Goal: Transaction & Acquisition: Purchase product/service

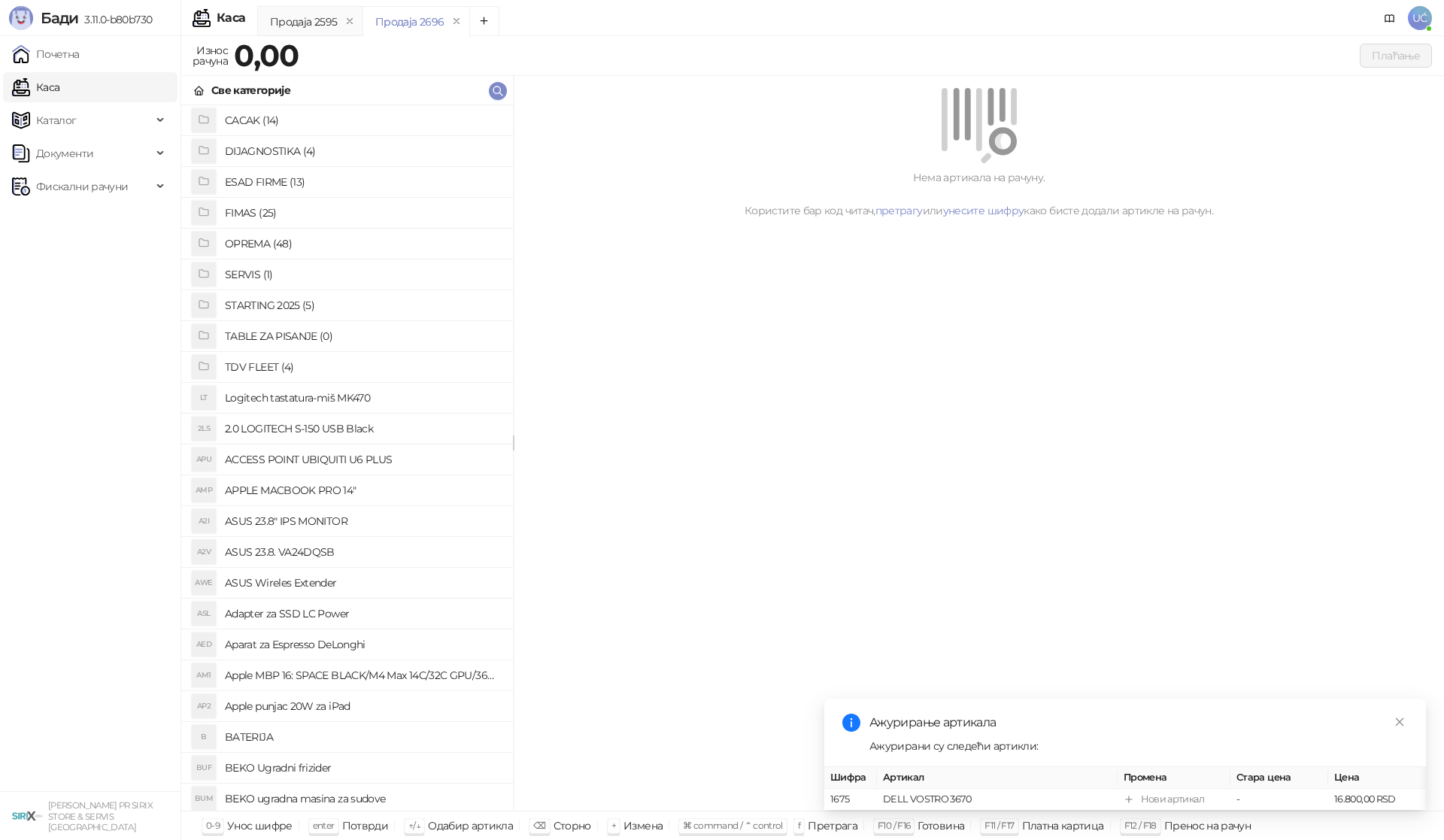
click at [290, 244] on h4 "OPREMA (48)" at bounding box center [363, 244] width 276 height 24
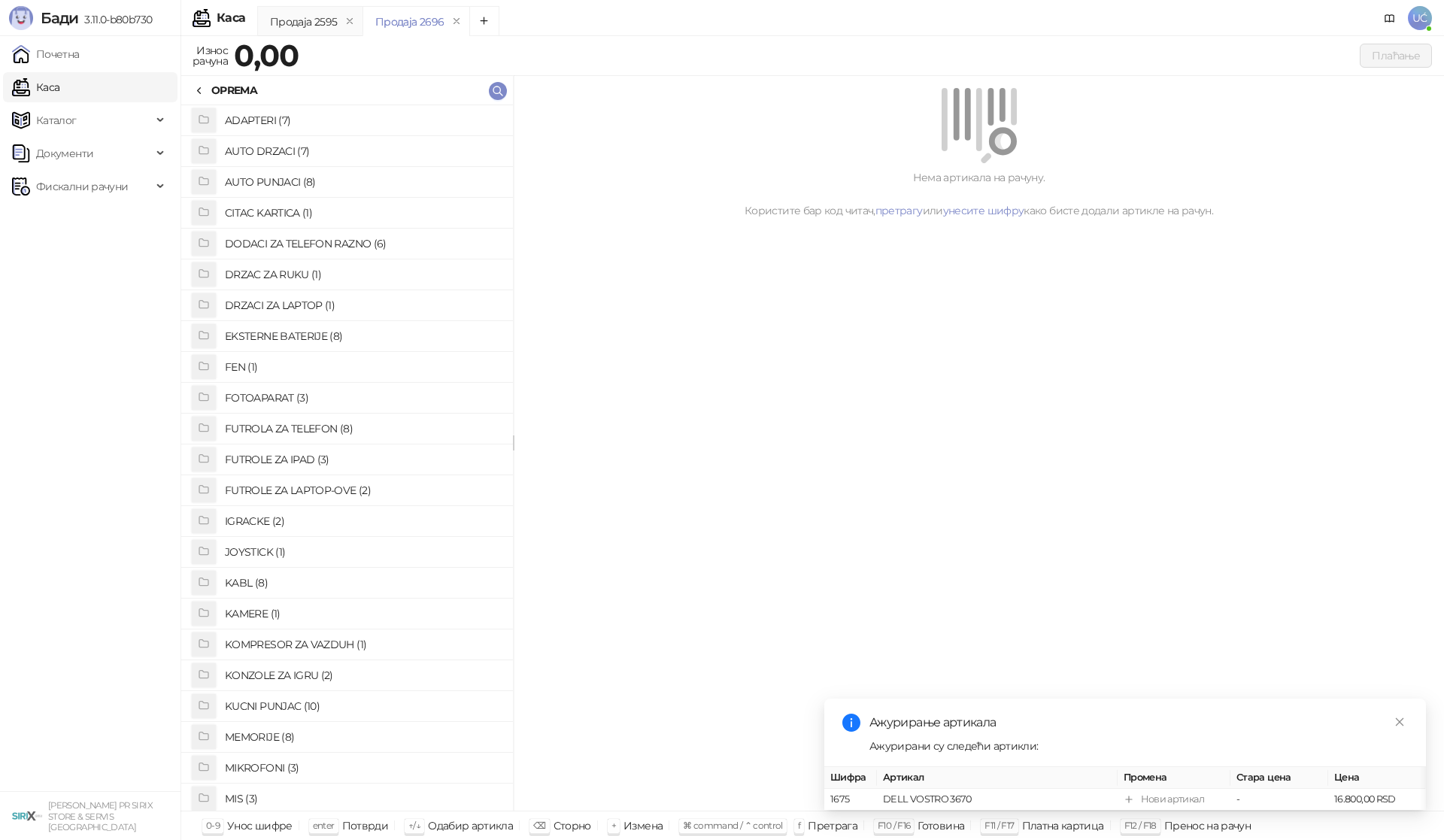
click at [333, 428] on h4 "FUTROLA ZA TELEFON (8)" at bounding box center [363, 428] width 276 height 24
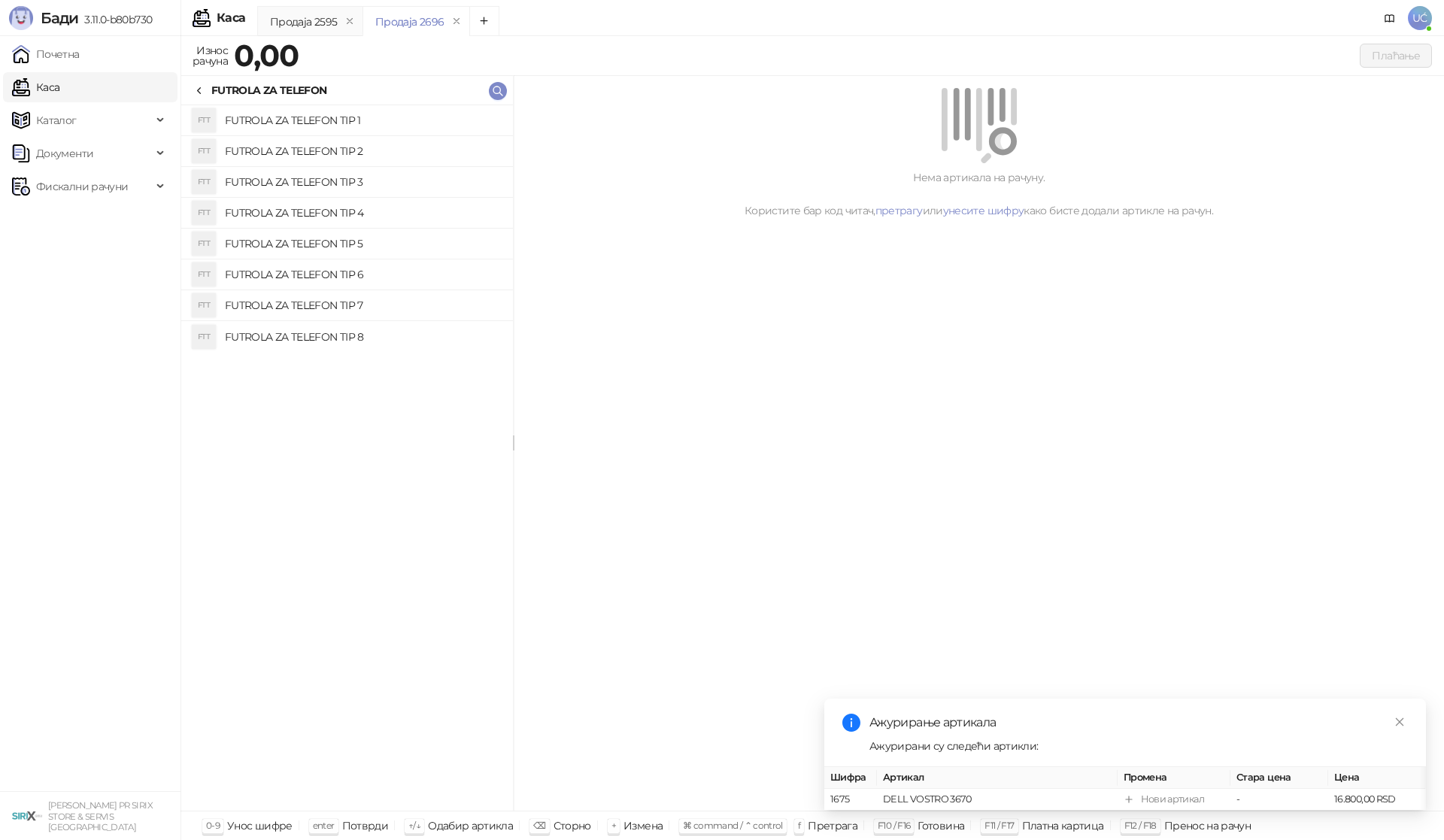
click at [355, 123] on h4 "FUTROLA ZA TELEFON TIP 1" at bounding box center [363, 120] width 276 height 24
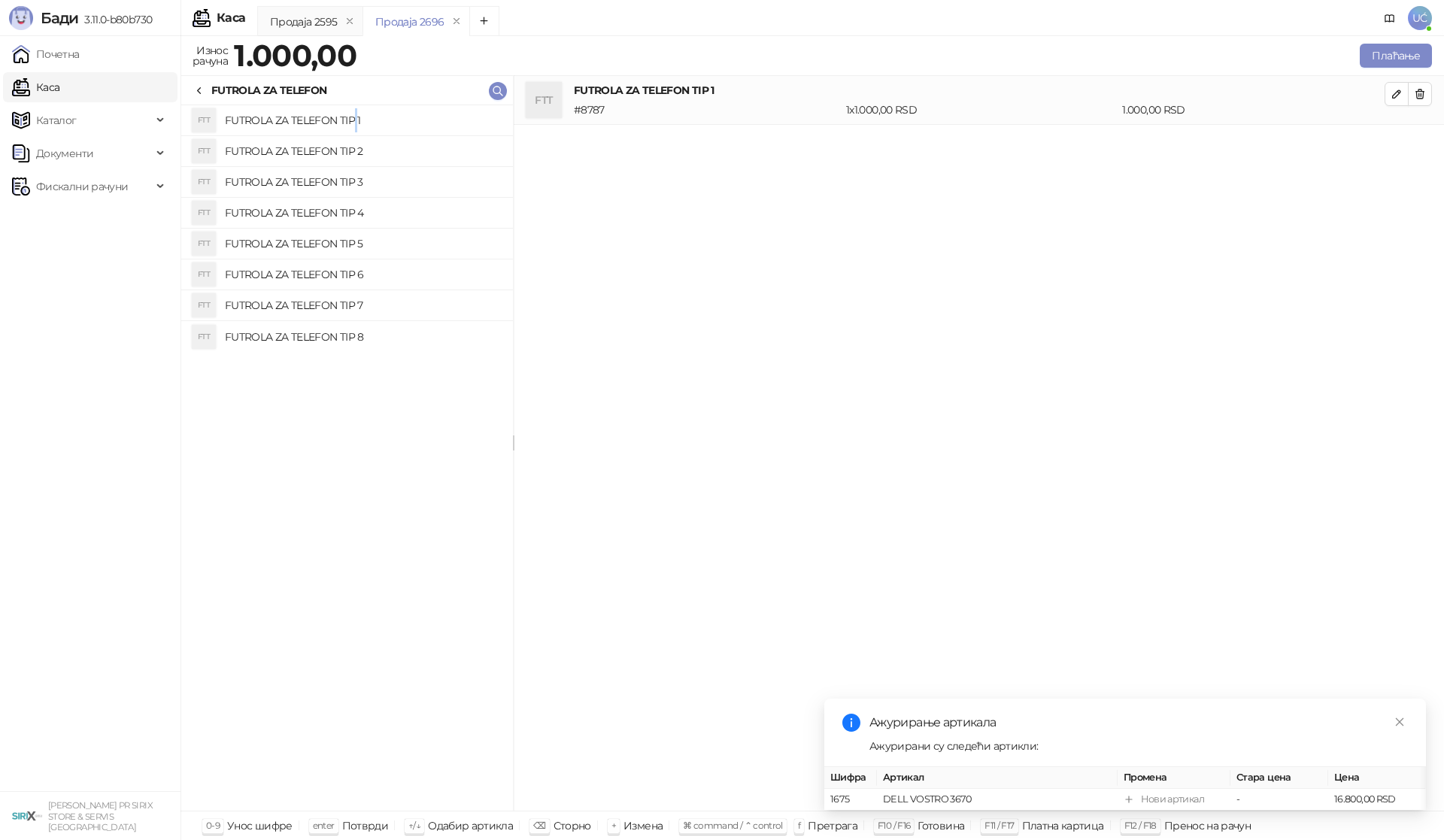
click at [355, 123] on h4 "FUTROLA ZA TELEFON TIP 1" at bounding box center [363, 120] width 276 height 24
click at [197, 95] on icon at bounding box center [199, 91] width 12 height 12
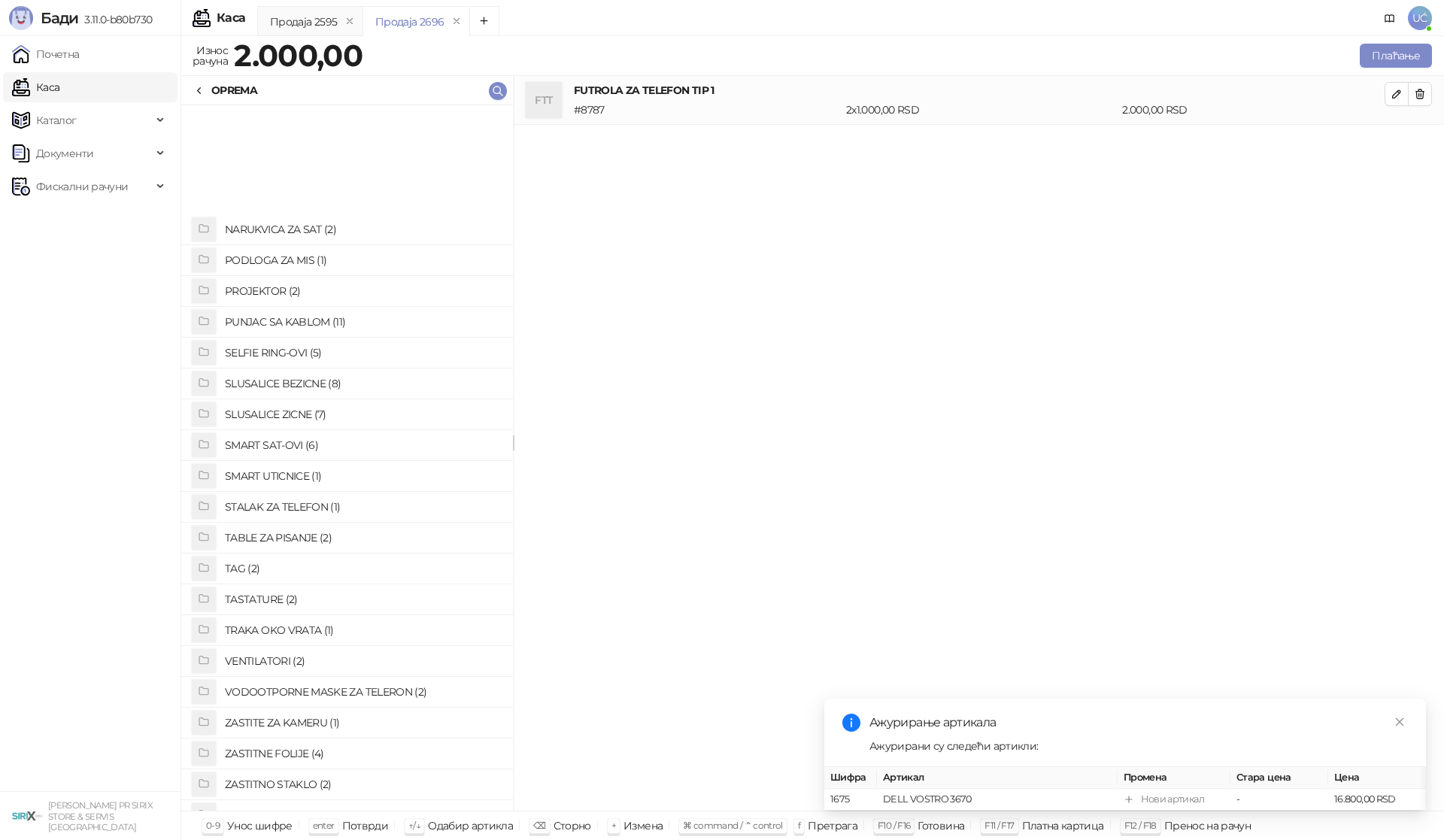
scroll to position [775, 0]
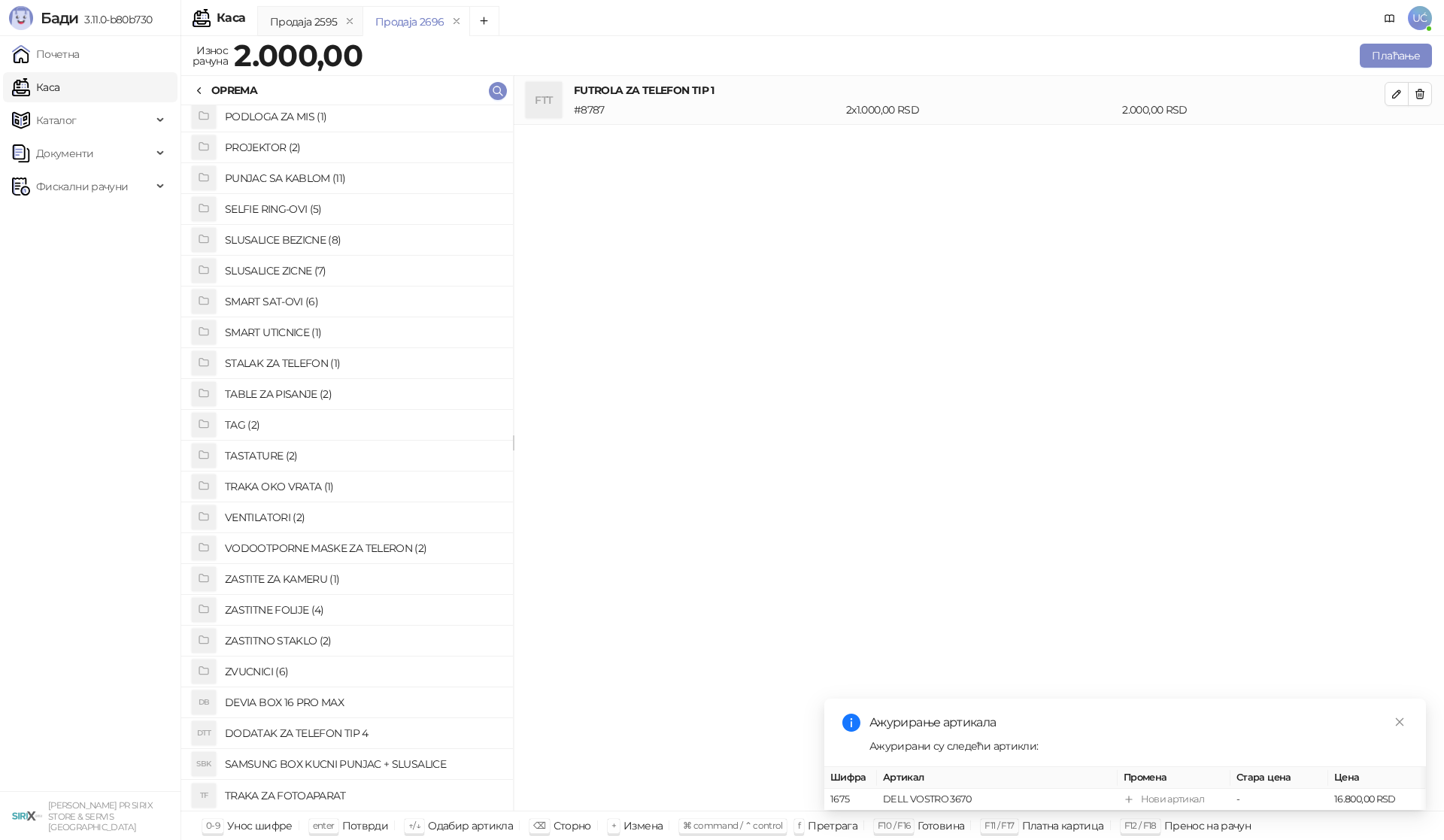
click at [318, 640] on h4 "ZASTITNO STAKLO (2)" at bounding box center [363, 641] width 276 height 24
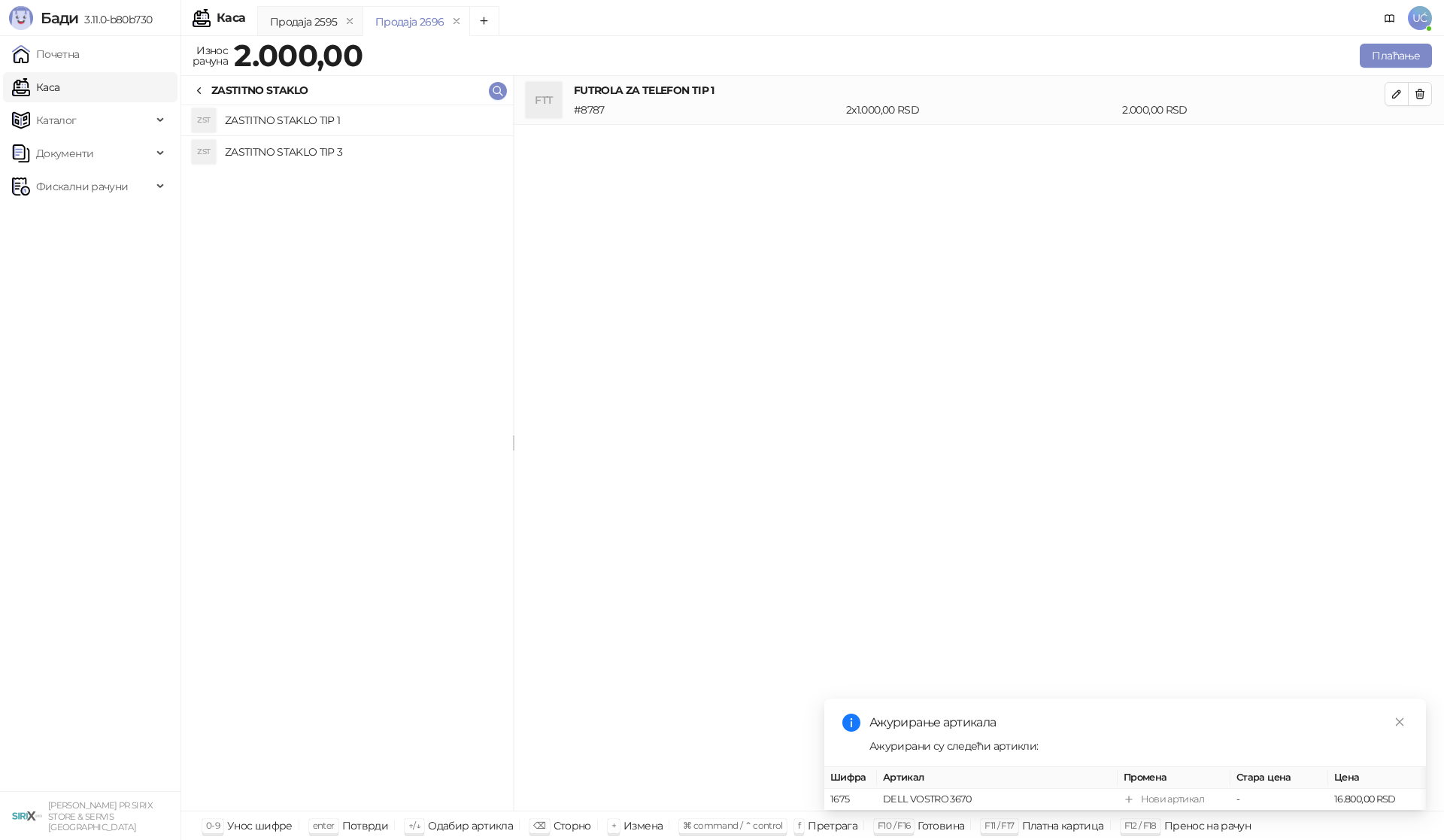
click at [368, 110] on h4 "ZASTITNO STAKLO TIP 1" at bounding box center [363, 120] width 276 height 24
click at [204, 86] on icon at bounding box center [199, 91] width 12 height 12
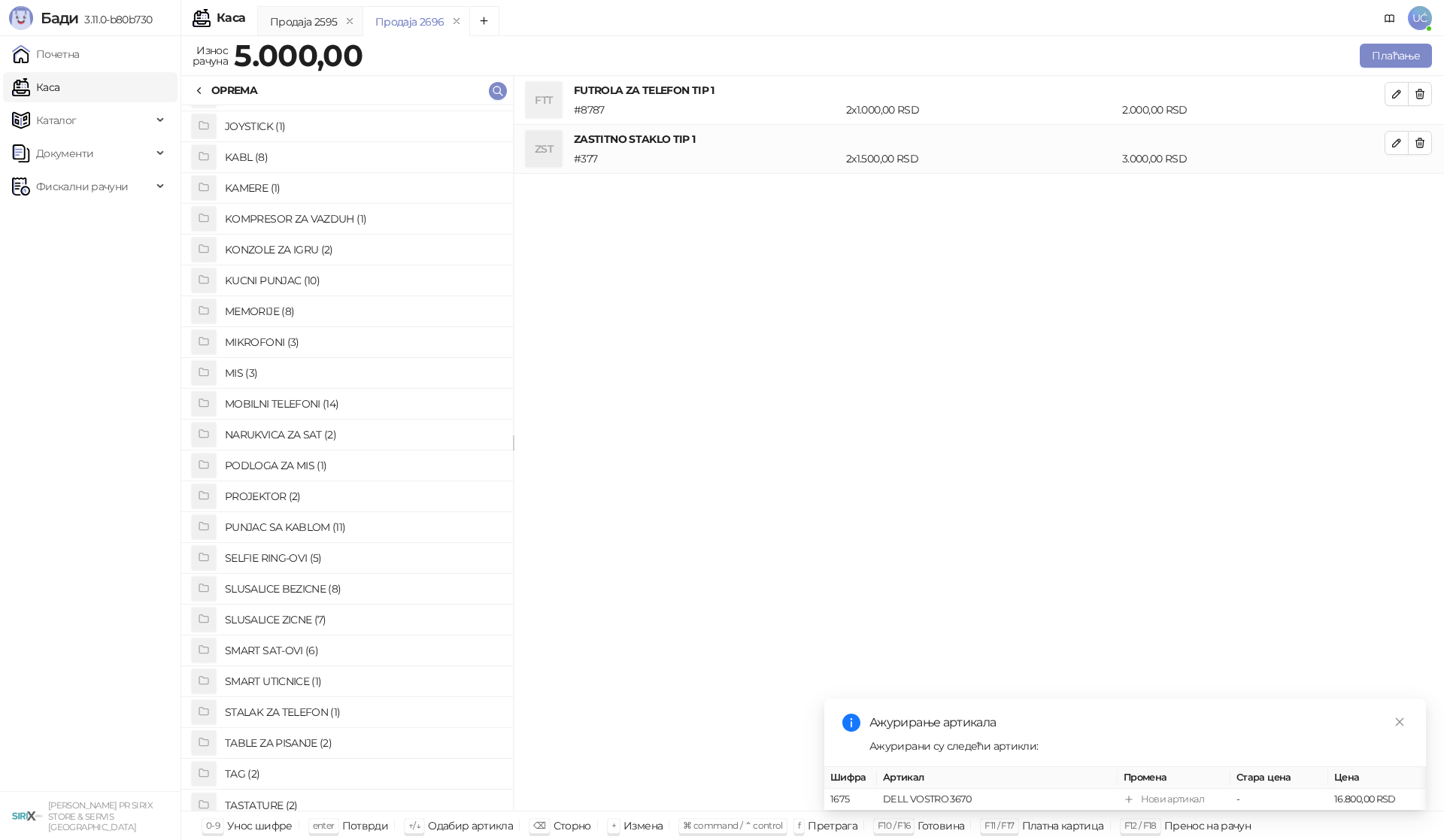
scroll to position [399, 0]
click at [294, 308] on h4 "KUCNI PUNJAC (10)" at bounding box center [363, 307] width 276 height 24
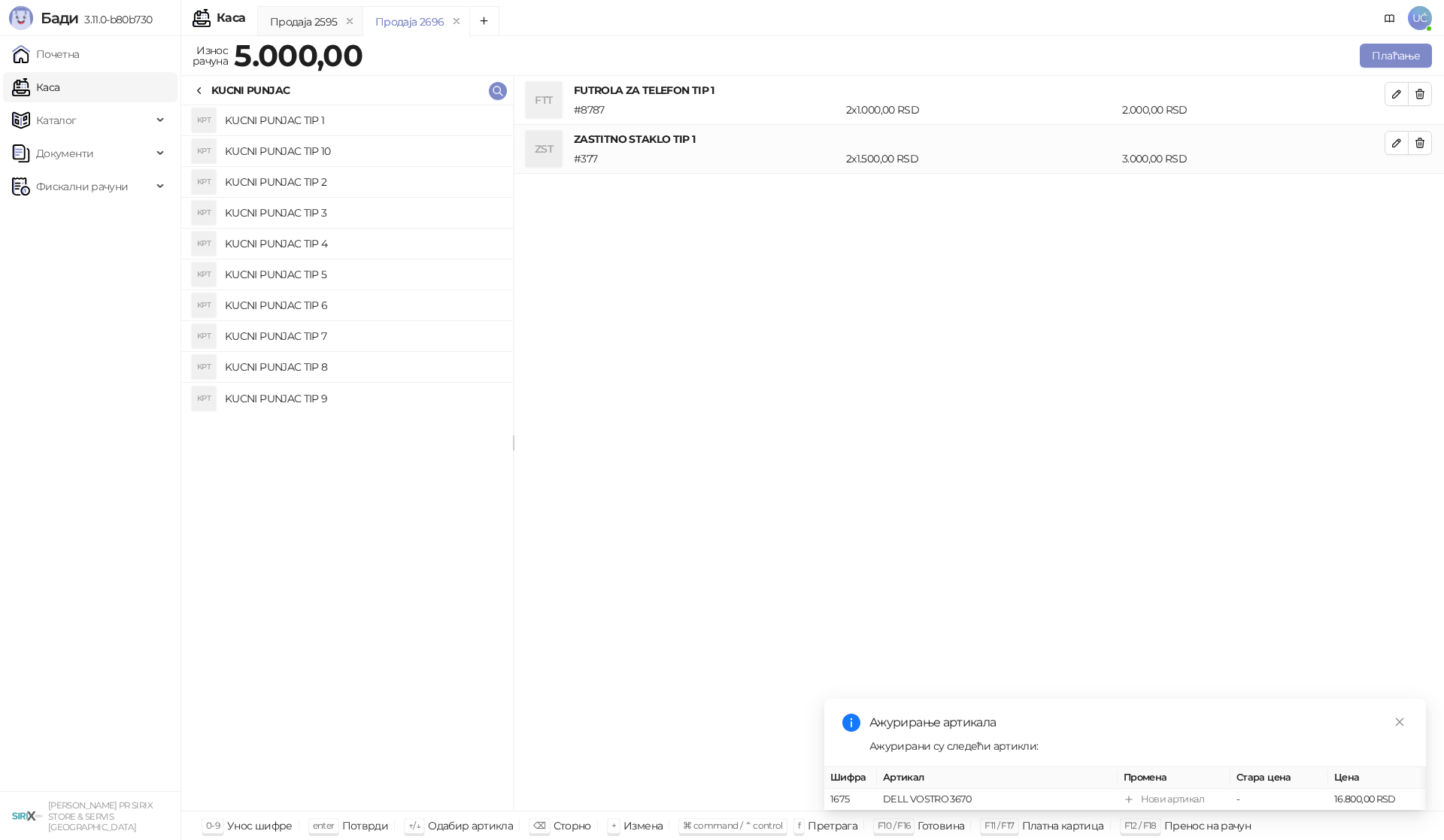
click at [348, 156] on h4 "KUCNI PUNJAC TIP 10" at bounding box center [363, 151] width 276 height 24
drag, startPoint x: 1416, startPoint y: 187, endPoint x: 948, endPoint y: 232, distance: 470.2
click at [1414, 188] on icon "button" at bounding box center [1419, 191] width 12 height 12
click at [320, 182] on h4 "KUCNI PUNJAC TIP 2" at bounding box center [363, 182] width 276 height 24
click at [311, 207] on h4 "KUCNI PUNJAC TIP 3" at bounding box center [363, 212] width 276 height 24
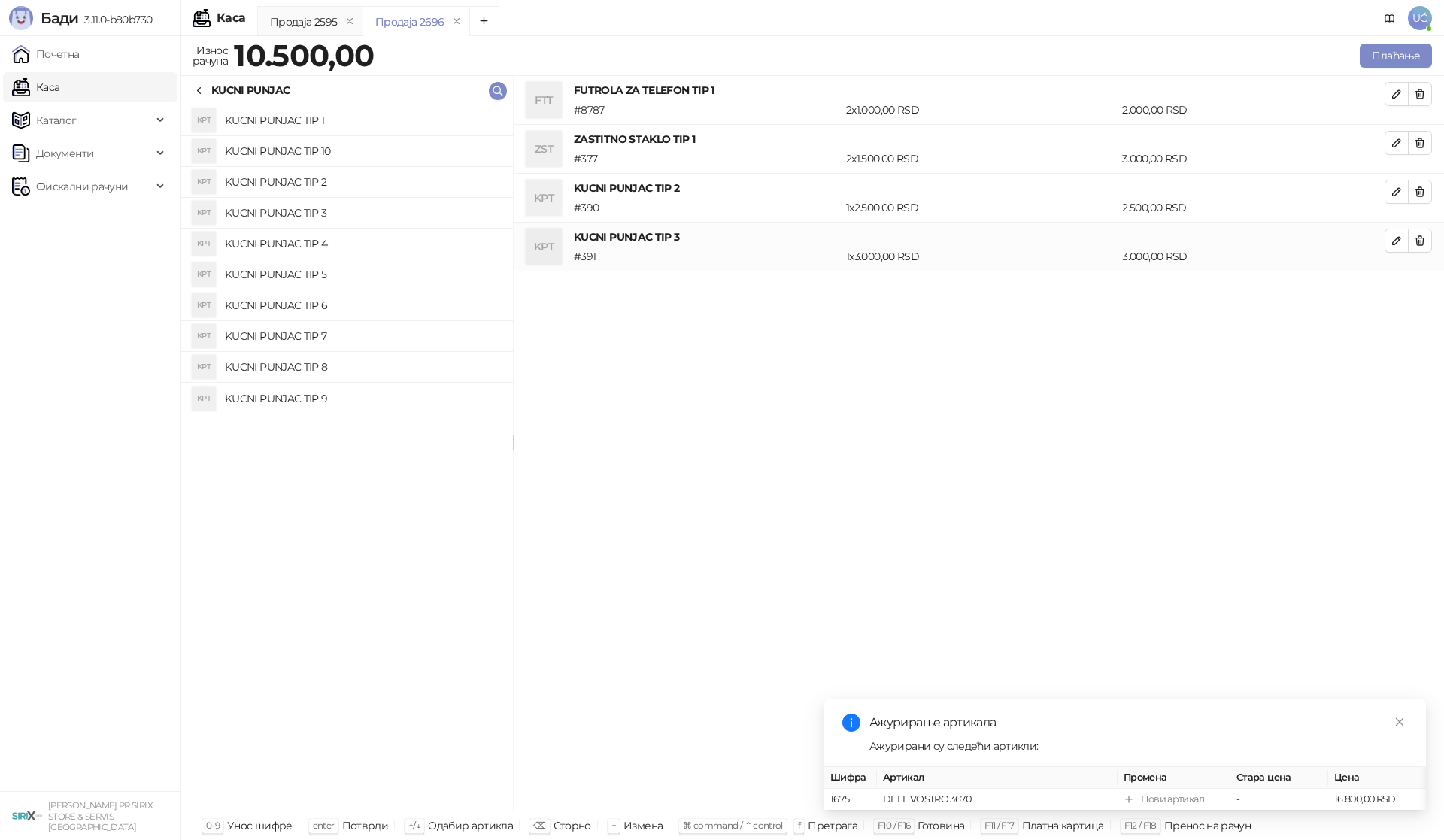
click at [302, 247] on h4 "KUCNI PUNJAC TIP 4" at bounding box center [363, 244] width 276 height 24
click at [305, 276] on h4 "KUCNI PUNJAC TIP 5" at bounding box center [363, 274] width 276 height 24
click at [295, 310] on h4 "KUCNI PUNJAC TIP 6" at bounding box center [363, 305] width 276 height 24
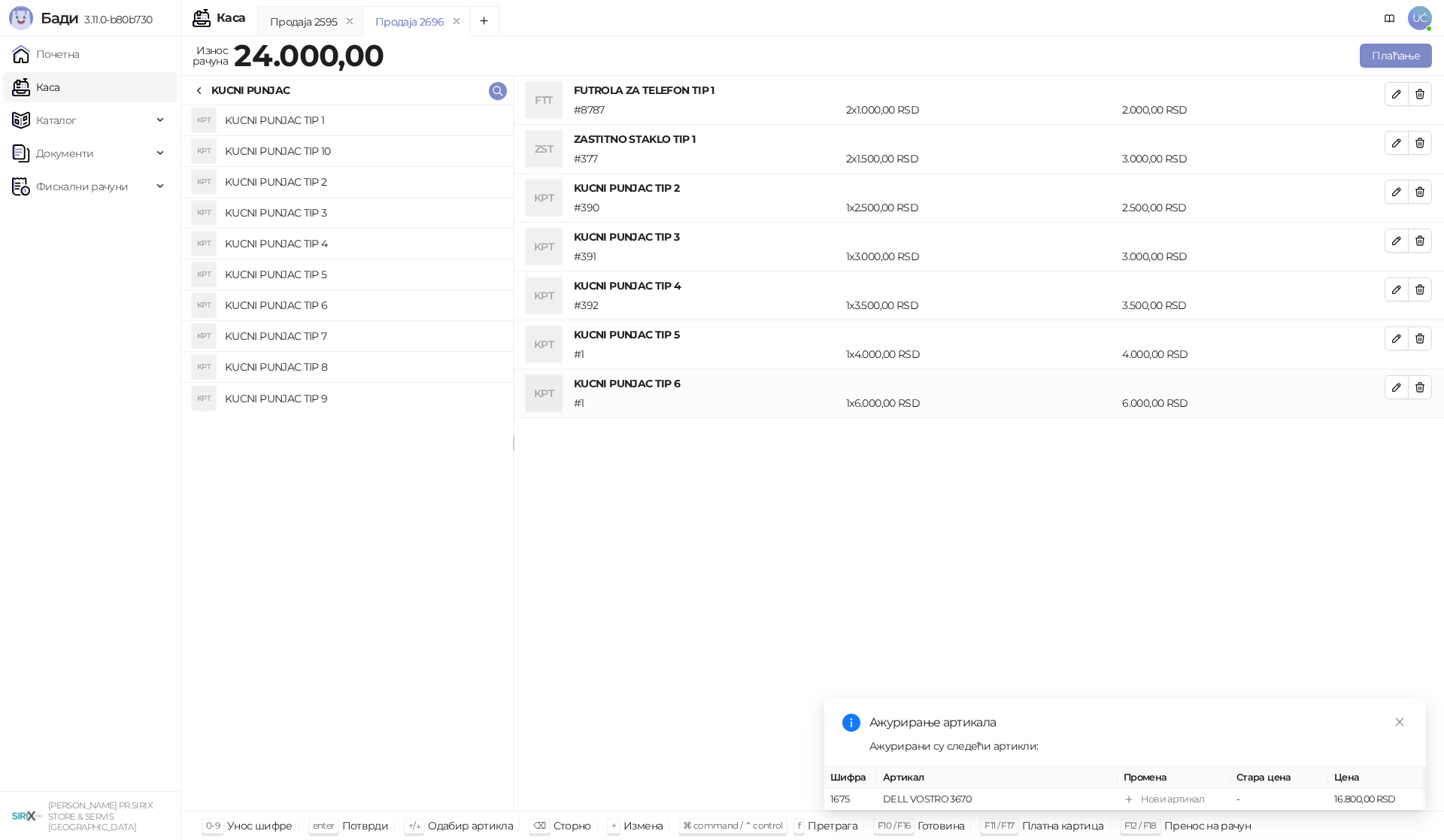
click at [294, 333] on h4 "KUCNI PUNJAC TIP 7" at bounding box center [363, 336] width 276 height 24
click at [301, 358] on h4 "KUCNI PUNJAC TIP 8" at bounding box center [363, 367] width 276 height 24
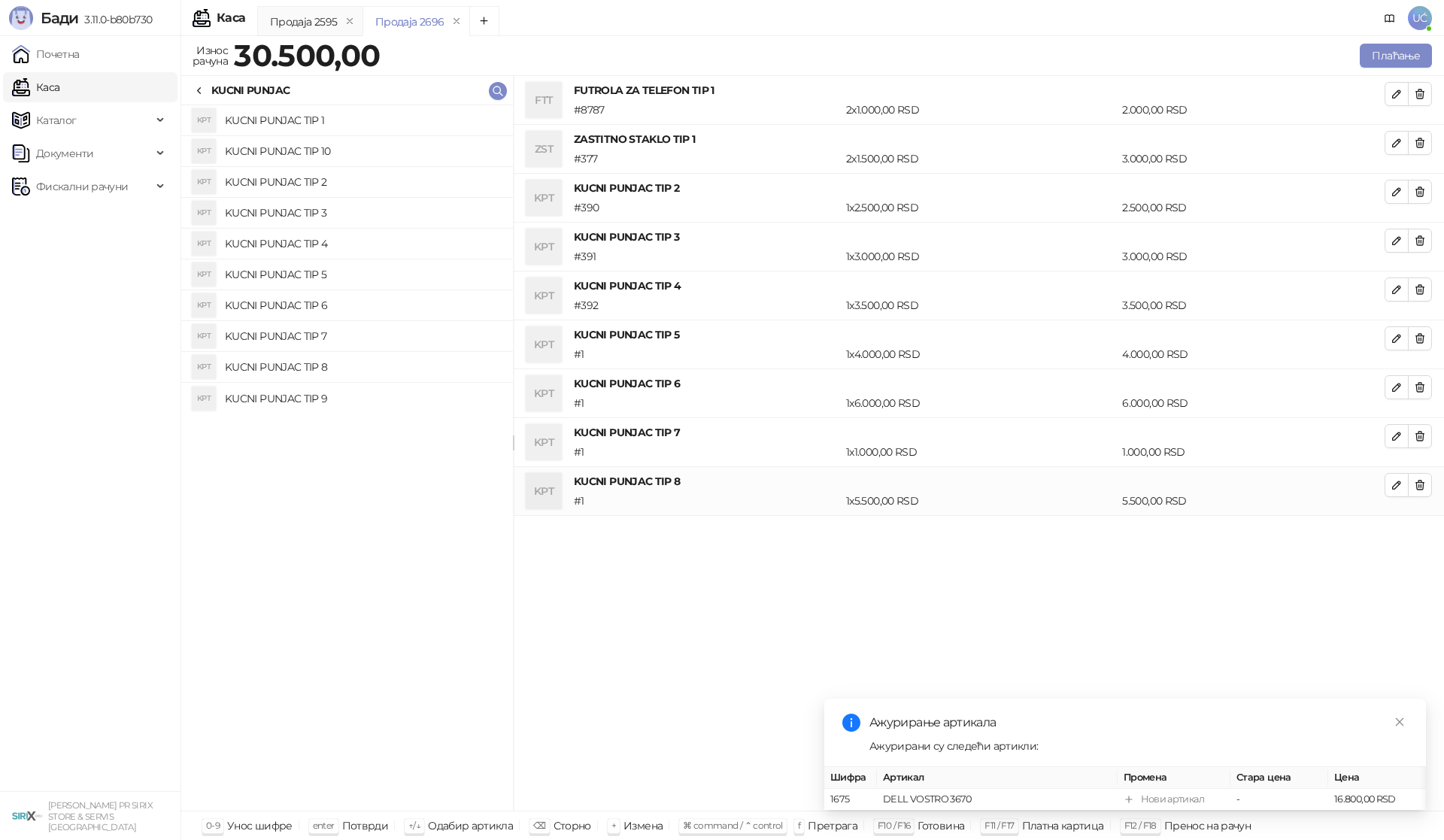
click at [290, 400] on h4 "KUCNI PUNJAC TIP 9" at bounding box center [363, 399] width 276 height 24
click at [1422, 188] on icon "button" at bounding box center [1419, 191] width 12 height 12
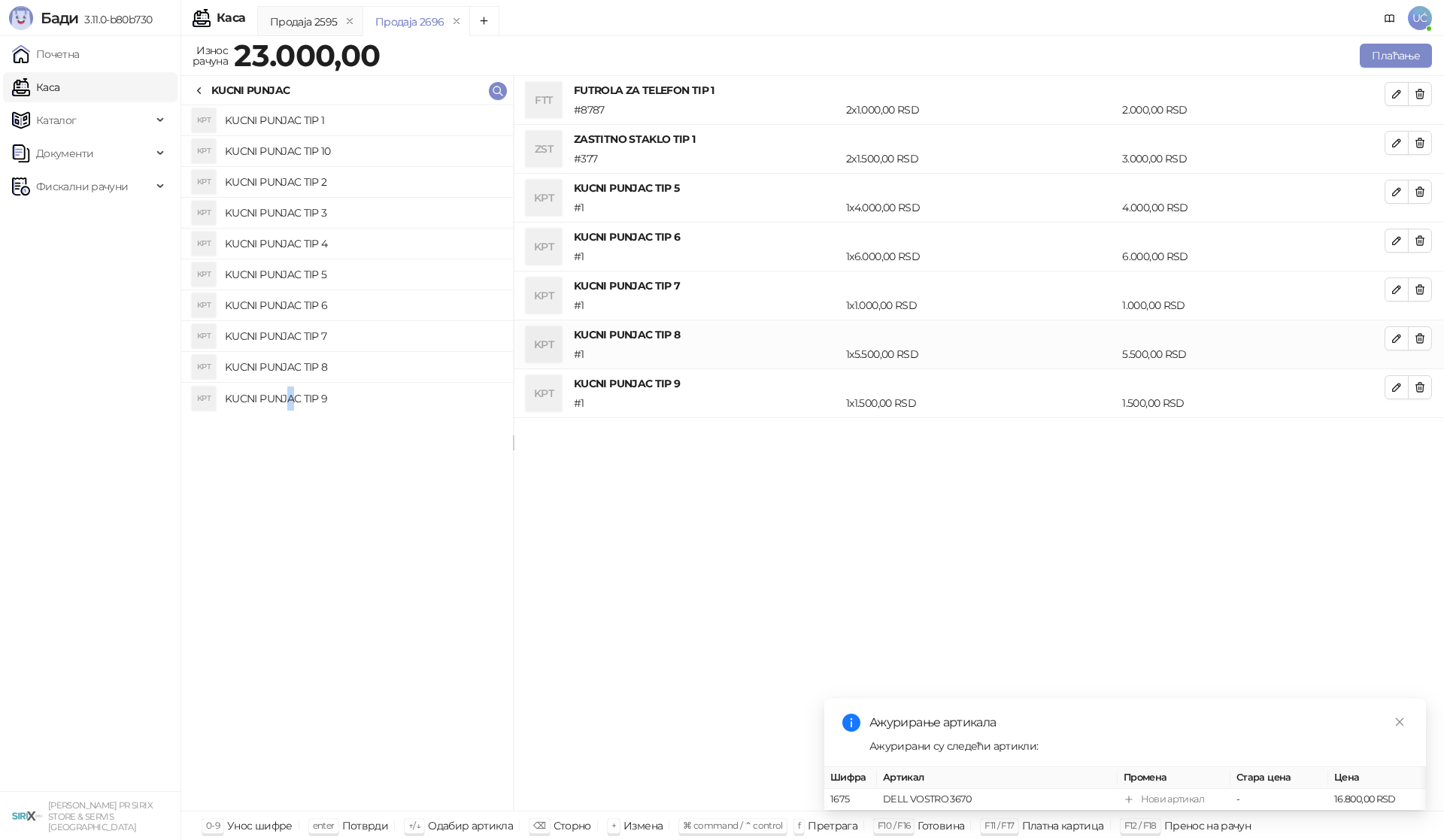
click at [1422, 188] on icon "button" at bounding box center [1419, 191] width 12 height 12
click at [1422, 235] on icon "button" at bounding box center [1419, 241] width 12 height 12
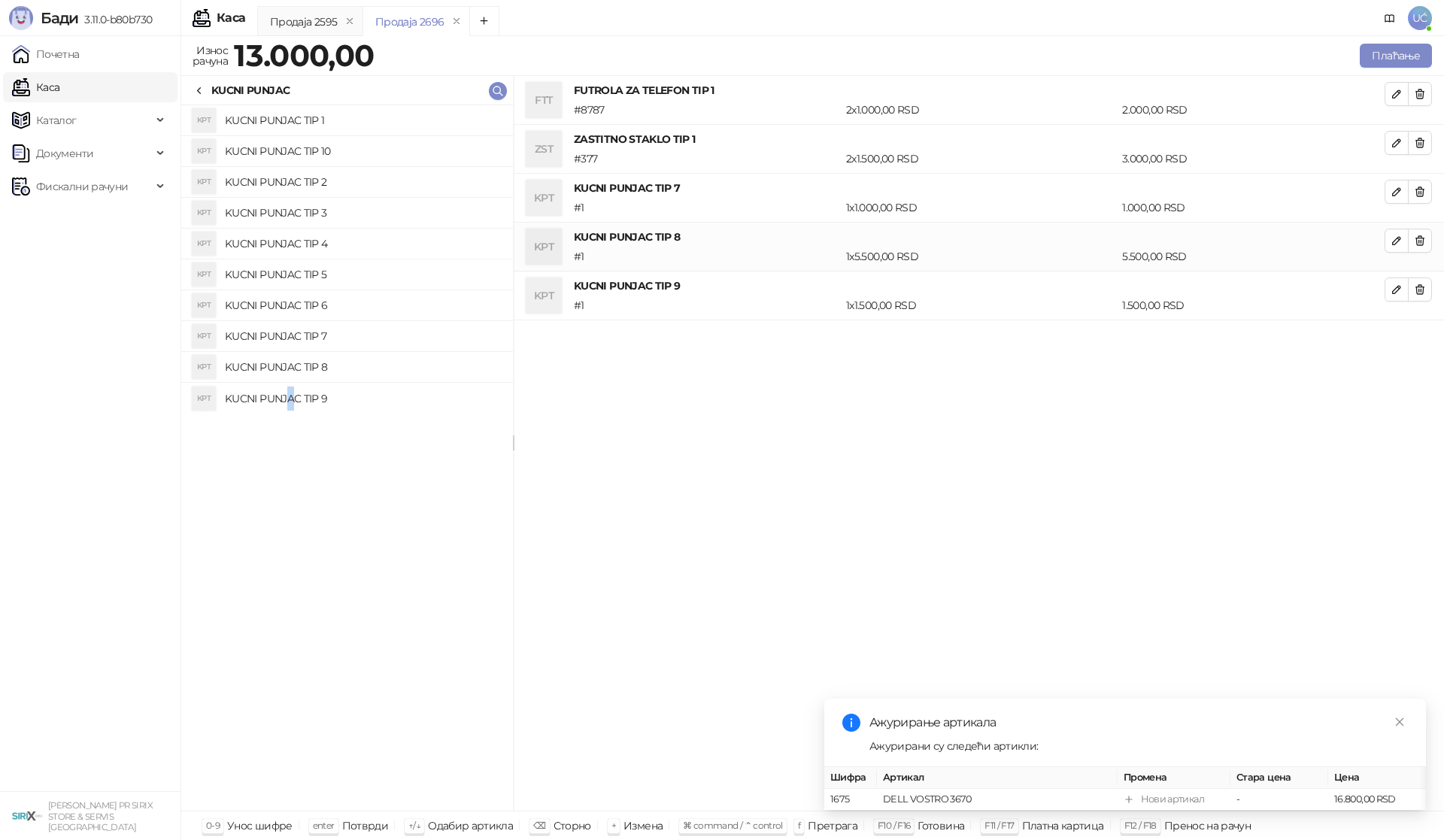
click at [1422, 188] on icon "button" at bounding box center [1419, 191] width 12 height 12
click at [1421, 188] on icon "button" at bounding box center [1420, 191] width 8 height 9
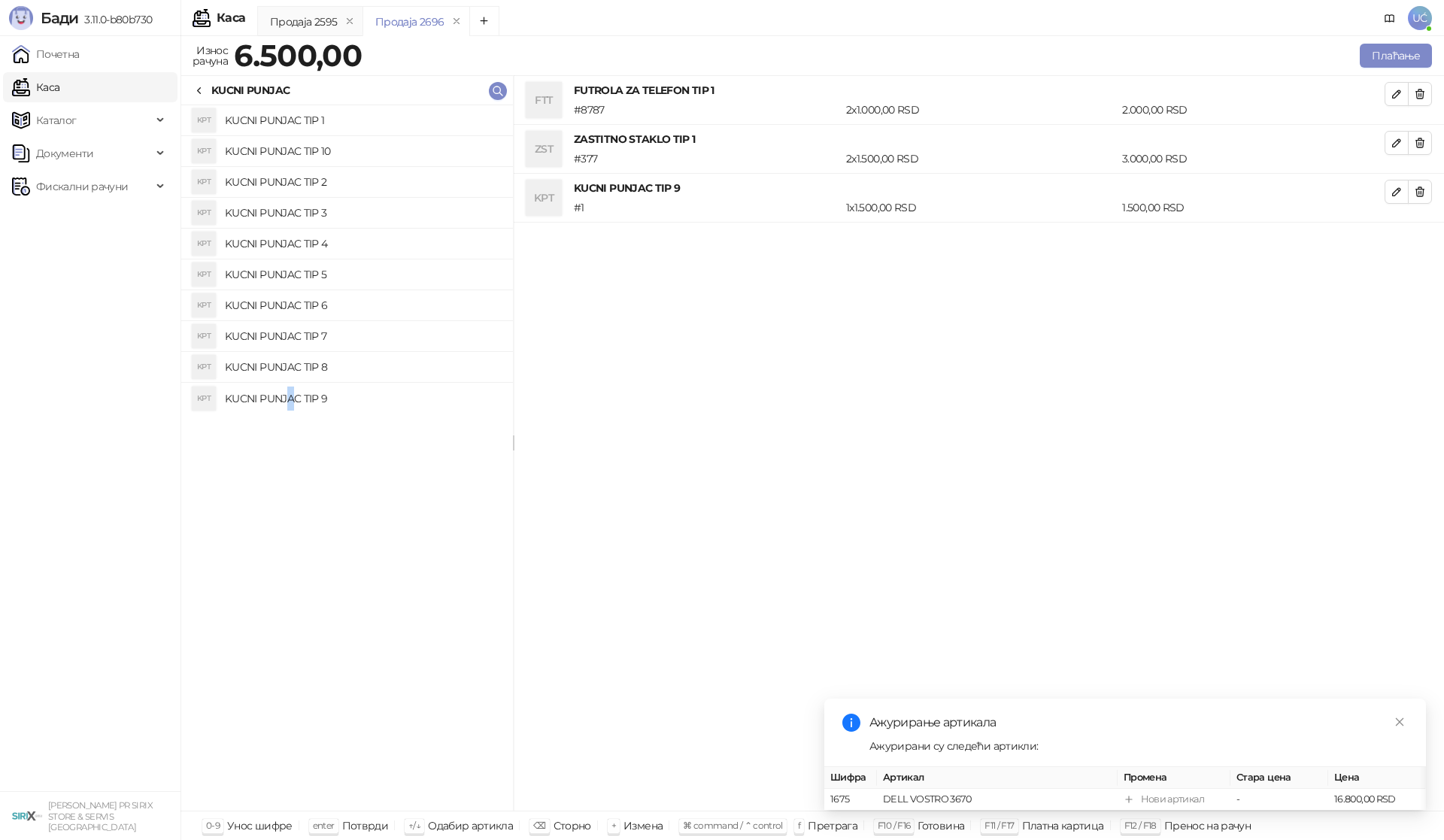
click at [1421, 188] on icon "button" at bounding box center [1420, 191] width 8 height 9
click at [361, 120] on h4 "KUCNI PUNJAC TIP 1" at bounding box center [363, 120] width 276 height 24
click at [1396, 57] on button "Плаћање" at bounding box center [1396, 55] width 72 height 24
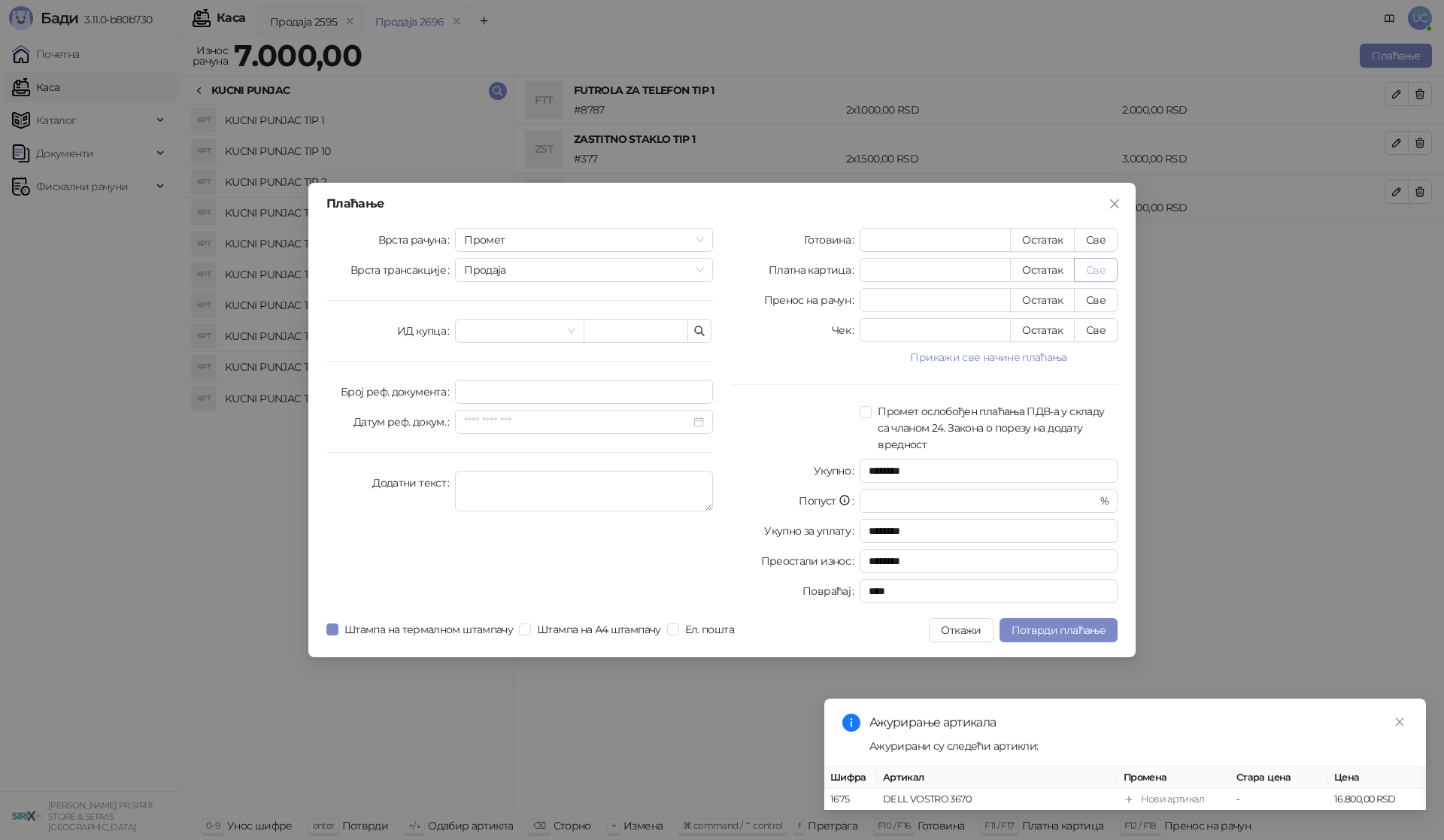
click at [1099, 267] on button "Све" at bounding box center [1096, 269] width 43 height 24
type input "****"
click at [1102, 634] on span "Потврди плаћање" at bounding box center [1058, 631] width 94 height 14
